Goal: Submit feedback/report problem

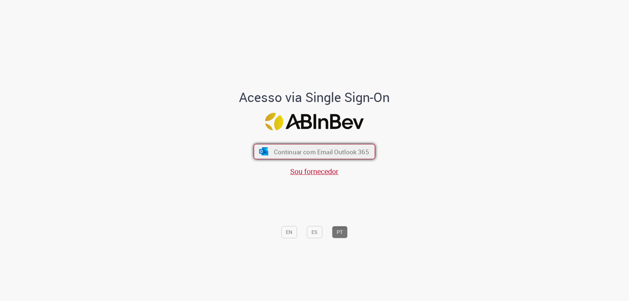
click at [350, 153] on span "Continuar com Email Outlook 365" at bounding box center [321, 151] width 95 height 8
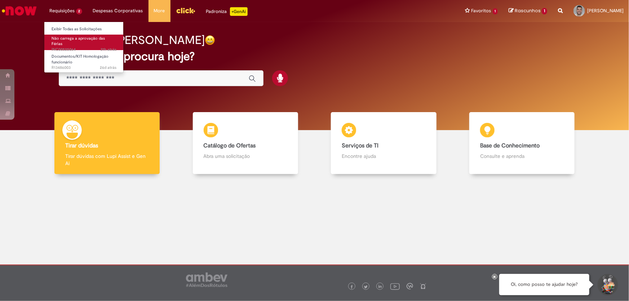
click at [76, 37] on span "Não carrega a aprovação das Férias" at bounding box center [78, 41] width 53 height 11
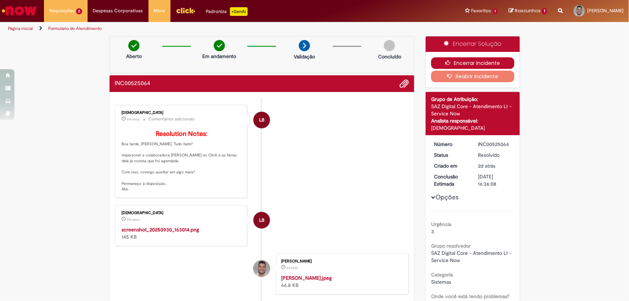
click at [476, 63] on button "Encerrar Incidente" at bounding box center [472, 63] width 83 height 12
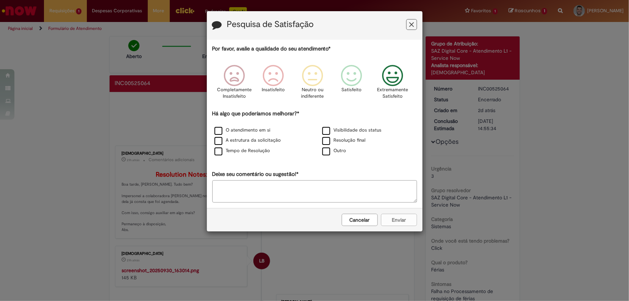
click at [381, 74] on icon "Feedback" at bounding box center [392, 76] width 27 height 22
click at [331, 151] on label "Outro" at bounding box center [334, 150] width 24 height 7
click at [332, 143] on label "Resolução final" at bounding box center [344, 140] width 44 height 7
click at [328, 152] on label "Outro" at bounding box center [334, 150] width 24 height 7
click at [394, 219] on button "Enviar" at bounding box center [399, 220] width 36 height 12
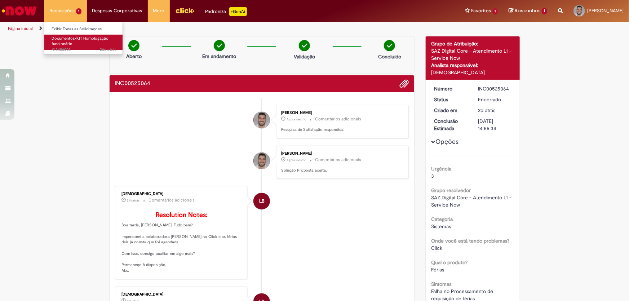
click at [75, 41] on link "Documentos/KIT Homologação funcionário 26d atrás 26 dias atrás R13486003" at bounding box center [83, 42] width 79 height 15
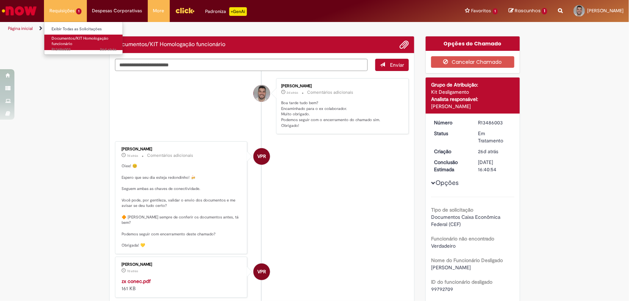
click at [87, 40] on span "Documentos/KIT Homologação funcionário" at bounding box center [80, 41] width 57 height 11
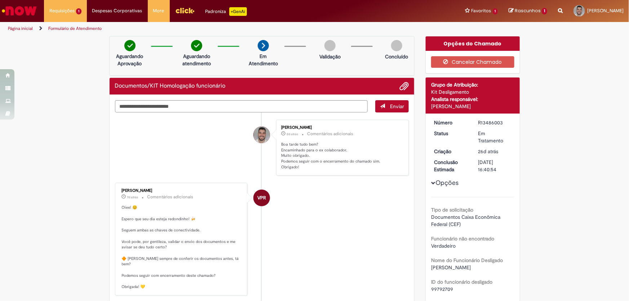
click at [22, 13] on img "Ir para a Homepage" at bounding box center [19, 11] width 37 height 14
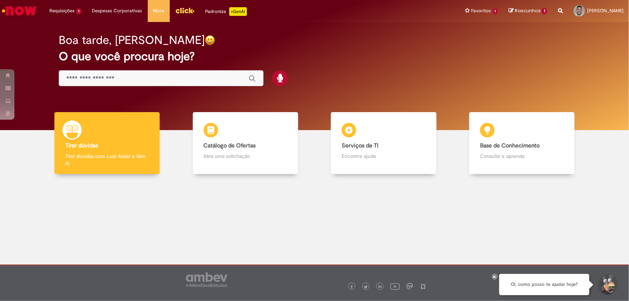
click at [292, 234] on div at bounding box center [314, 230] width 618 height 102
click at [495, 278] on div at bounding box center [494, 276] width 5 height 5
